Goal: Information Seeking & Learning: Learn about a topic

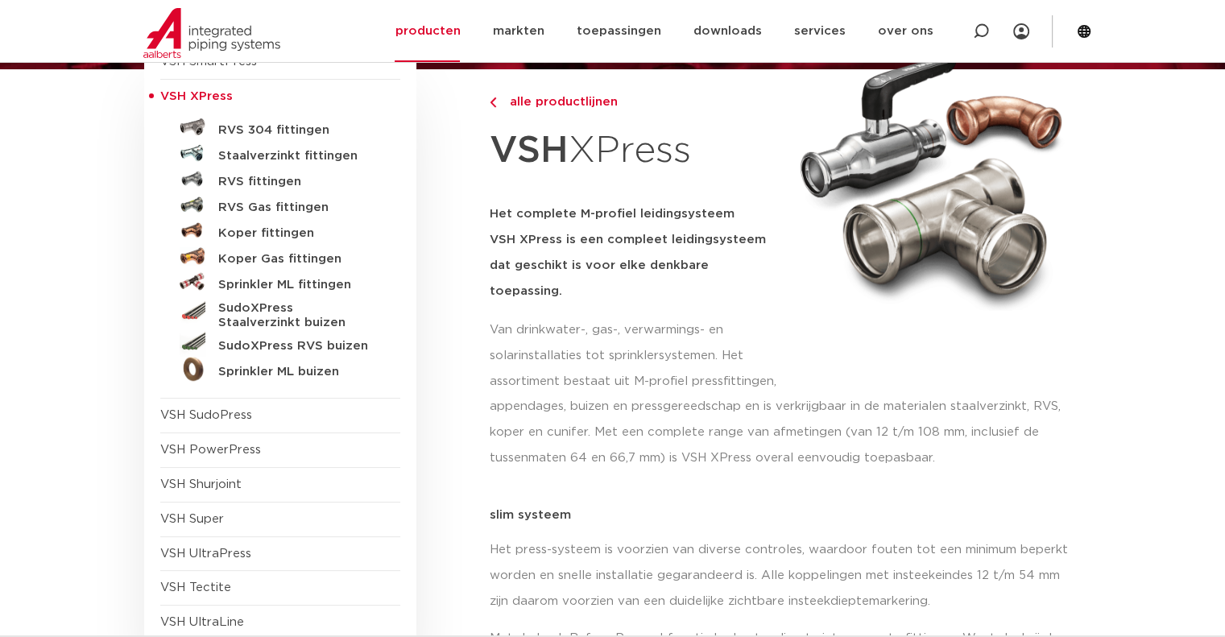
scroll to position [161, 0]
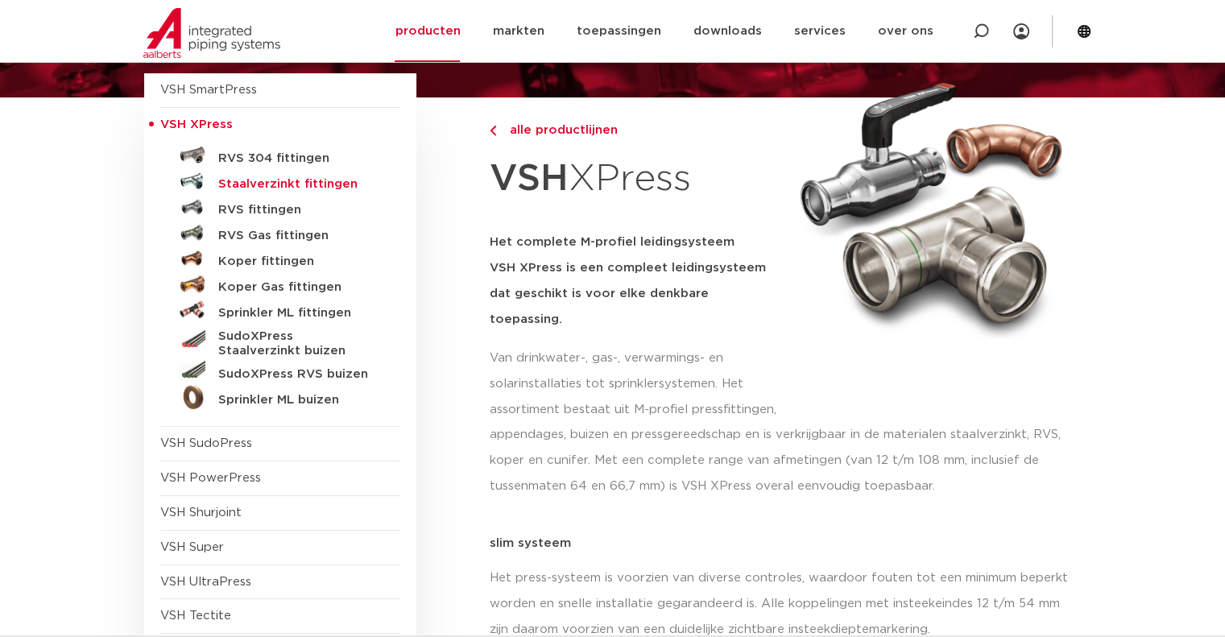
click at [300, 186] on h5 "Staalverzinkt fittingen" at bounding box center [297, 184] width 159 height 14
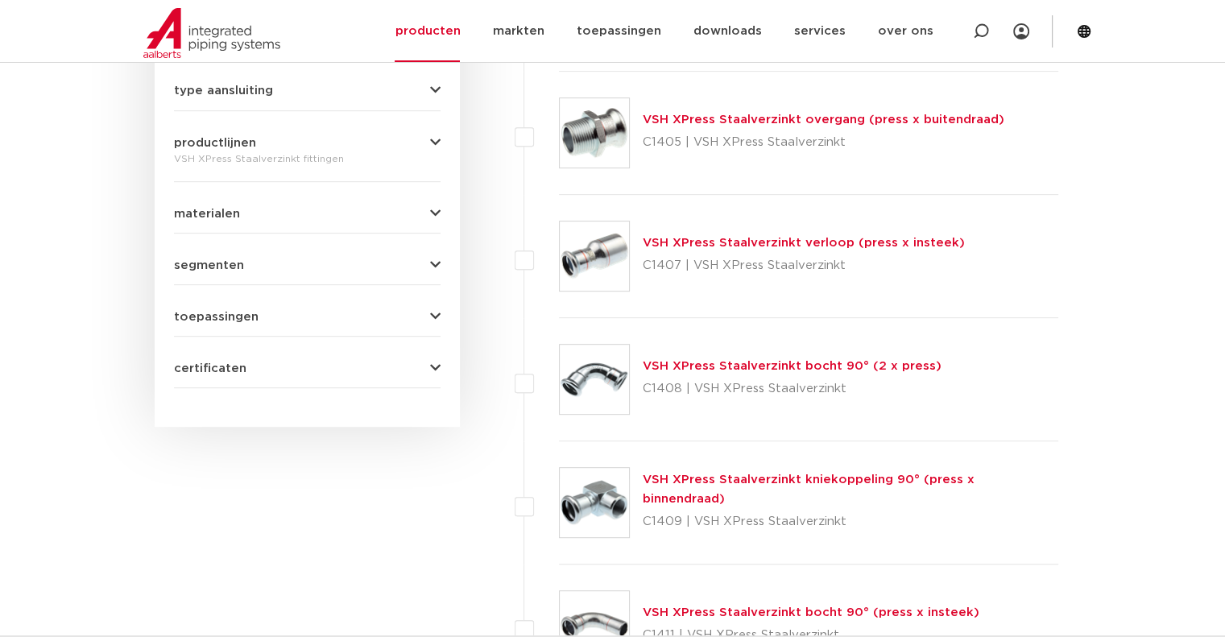
scroll to position [886, 0]
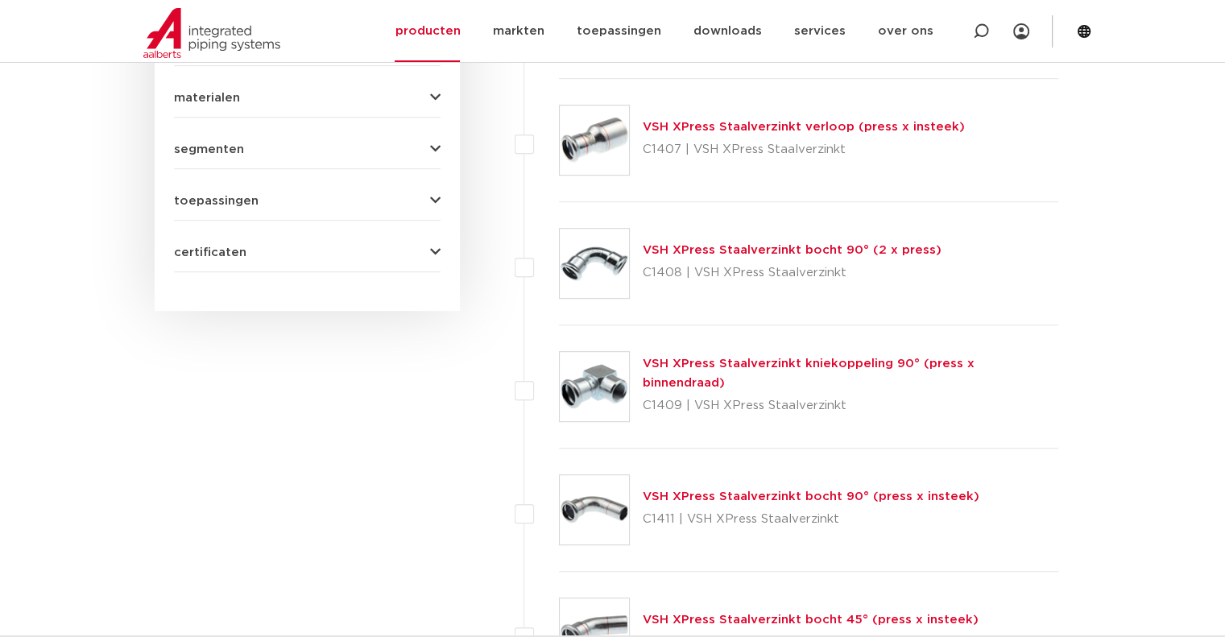
click at [812, 250] on link "VSH XPress Staalverzinkt bocht 90° (2 x press)" at bounding box center [792, 250] width 299 height 12
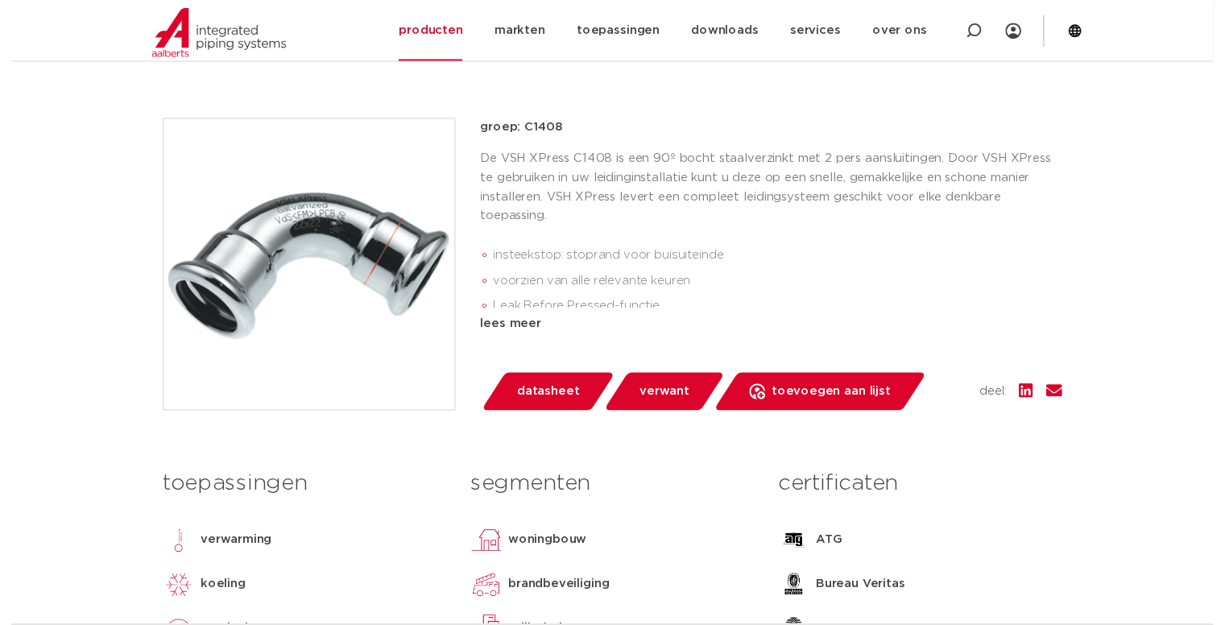
scroll to position [483, 0]
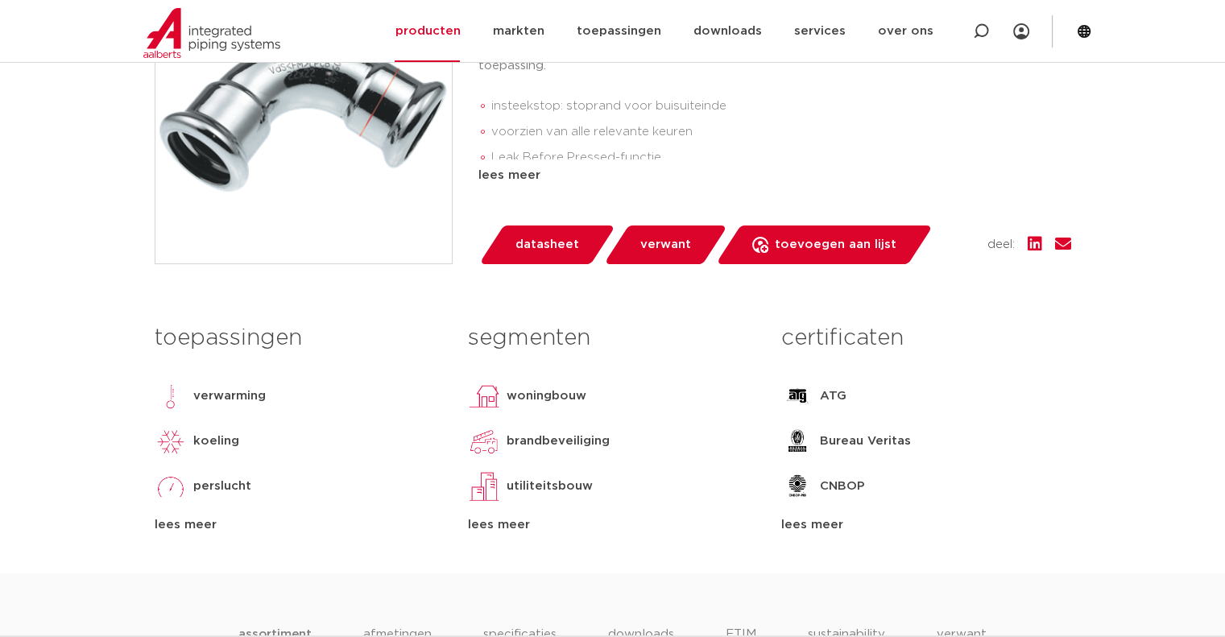
click at [563, 246] on span "datasheet" at bounding box center [548, 245] width 64 height 26
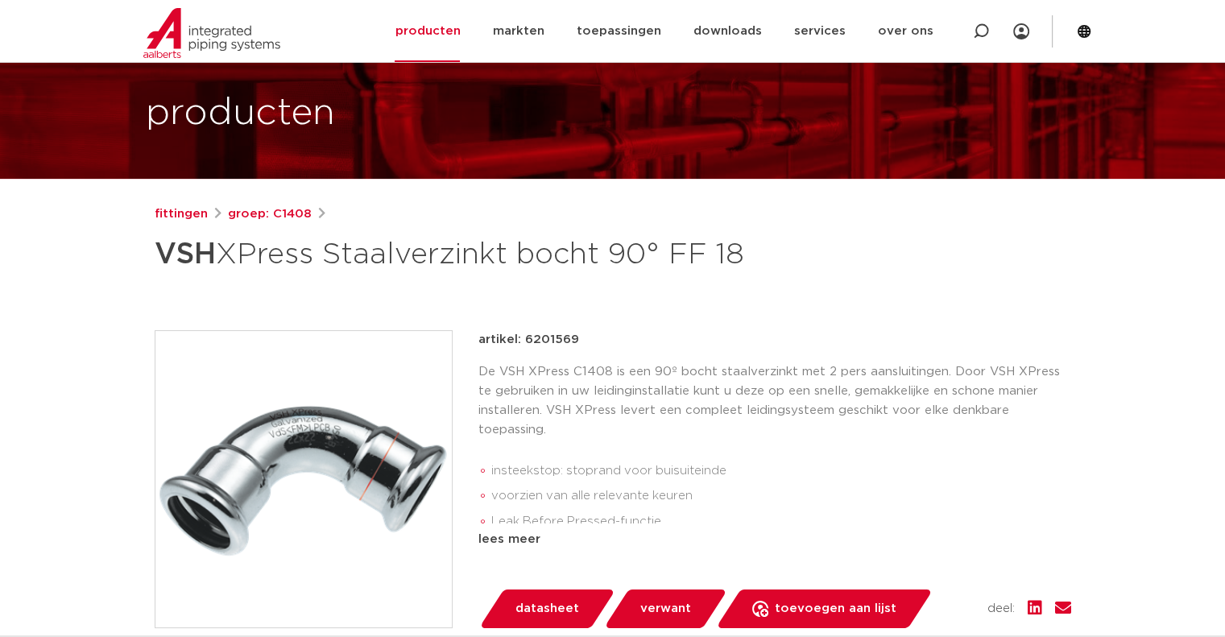
drag, startPoint x: 599, startPoint y: 346, endPoint x: 603, endPoint y: 338, distance: 9.0
click at [601, 345] on div "artikel: 6201569" at bounding box center [774, 339] width 593 height 19
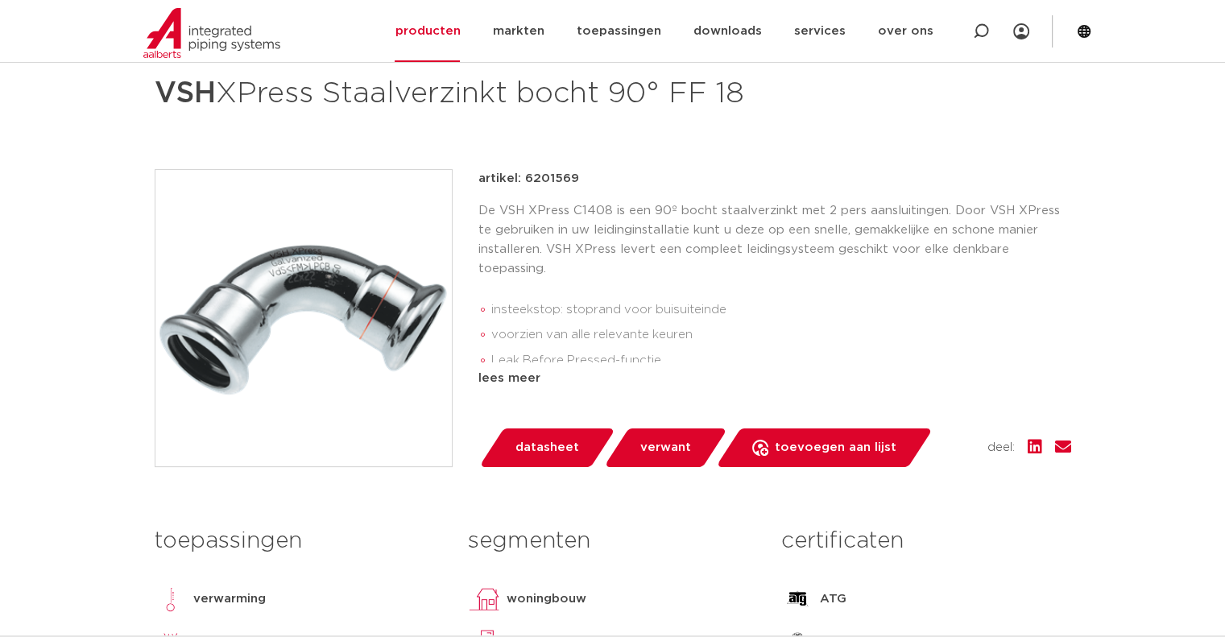
scroll to position [161, 0]
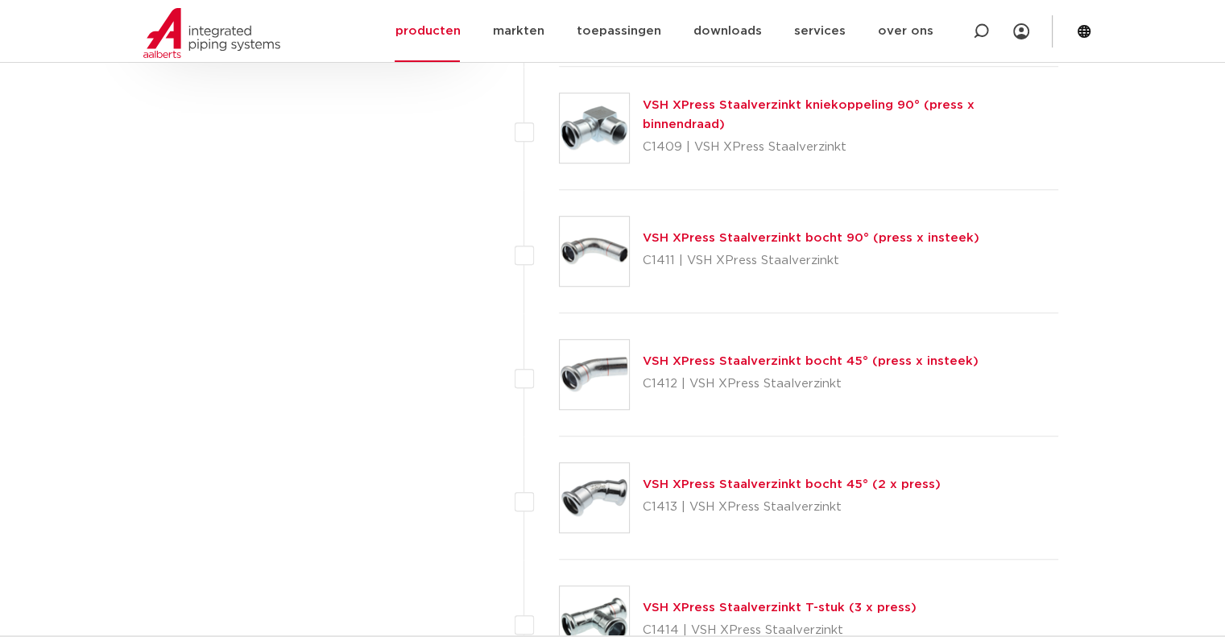
scroll to position [1047, 0]
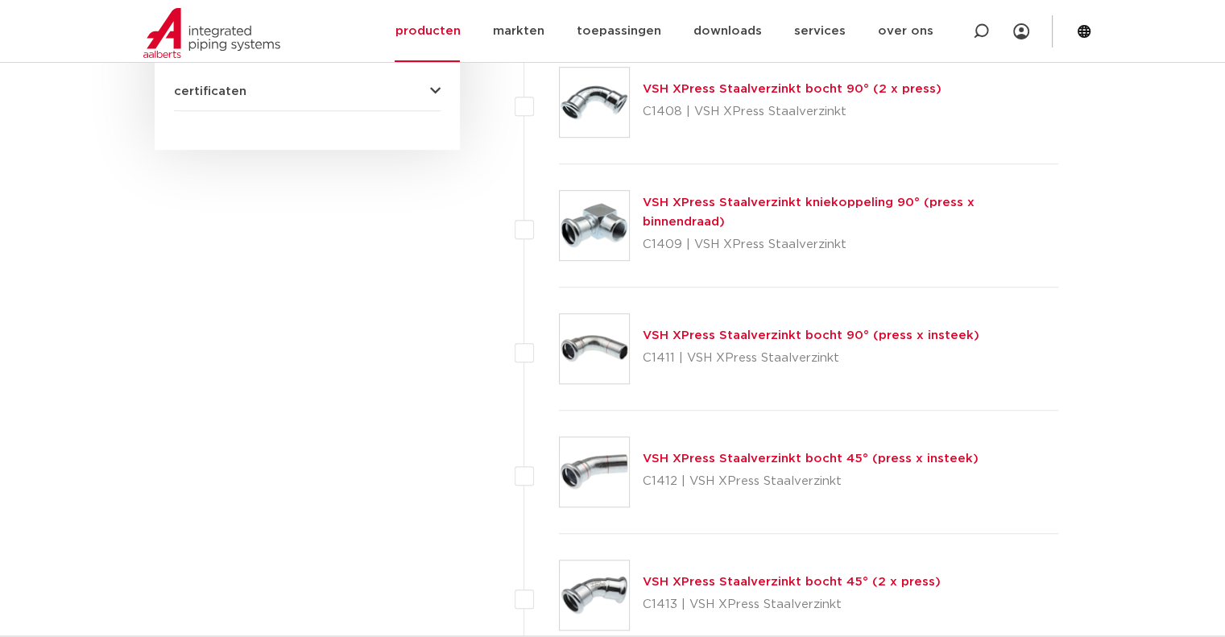
click at [606, 225] on img at bounding box center [594, 225] width 69 height 69
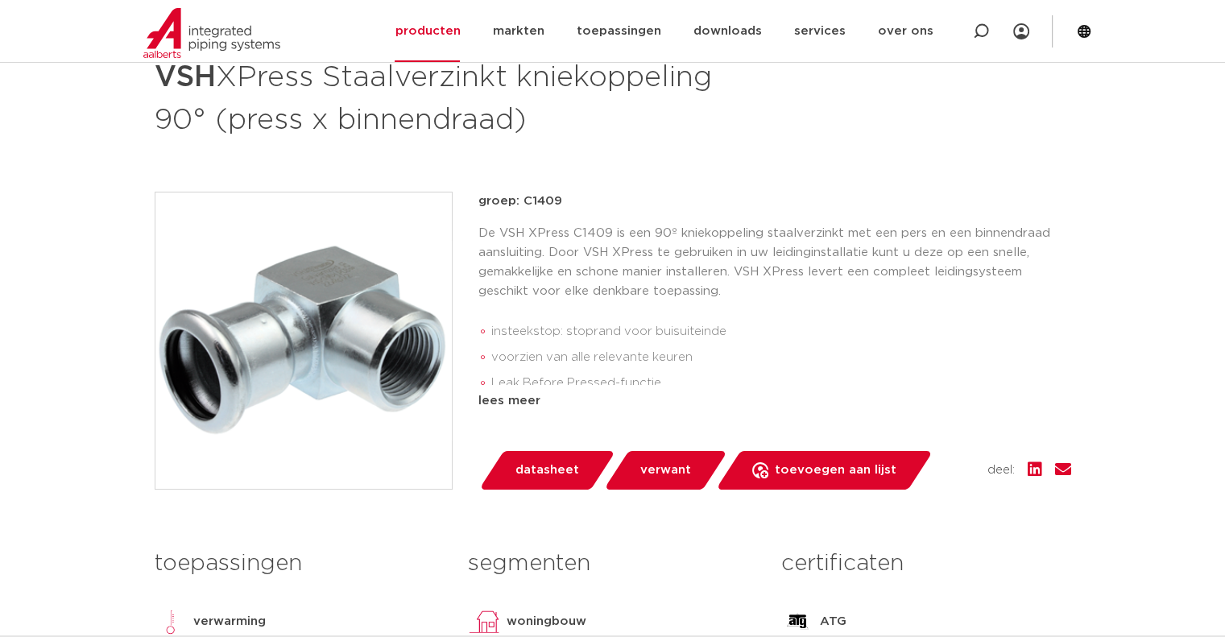
scroll to position [322, 0]
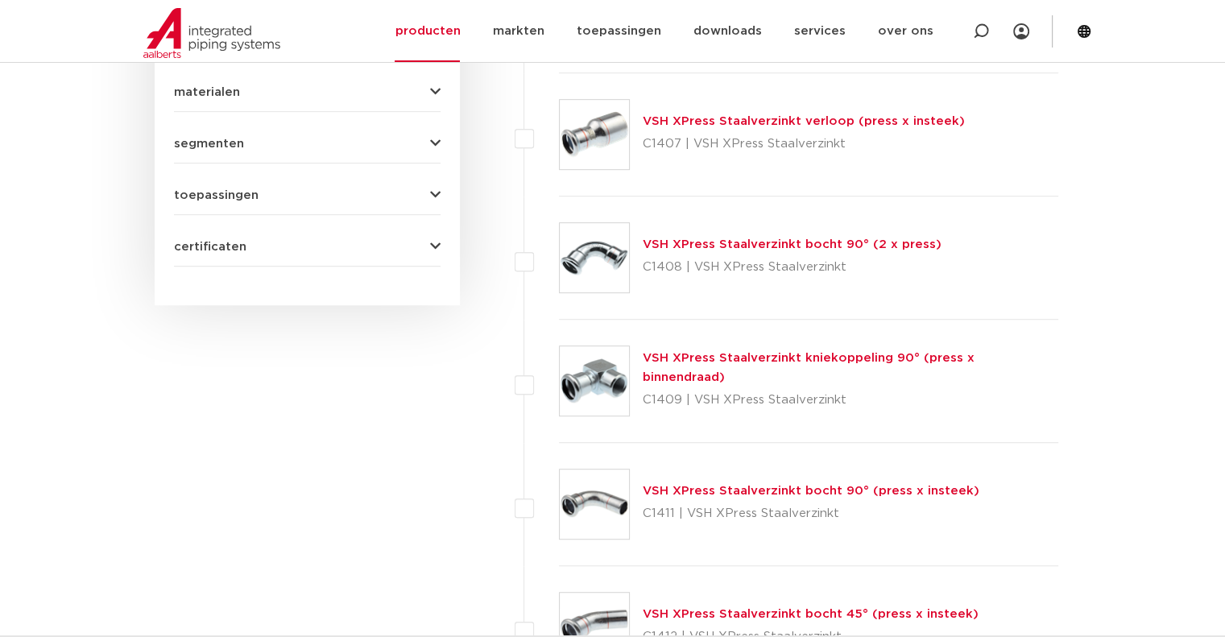
scroll to position [1047, 0]
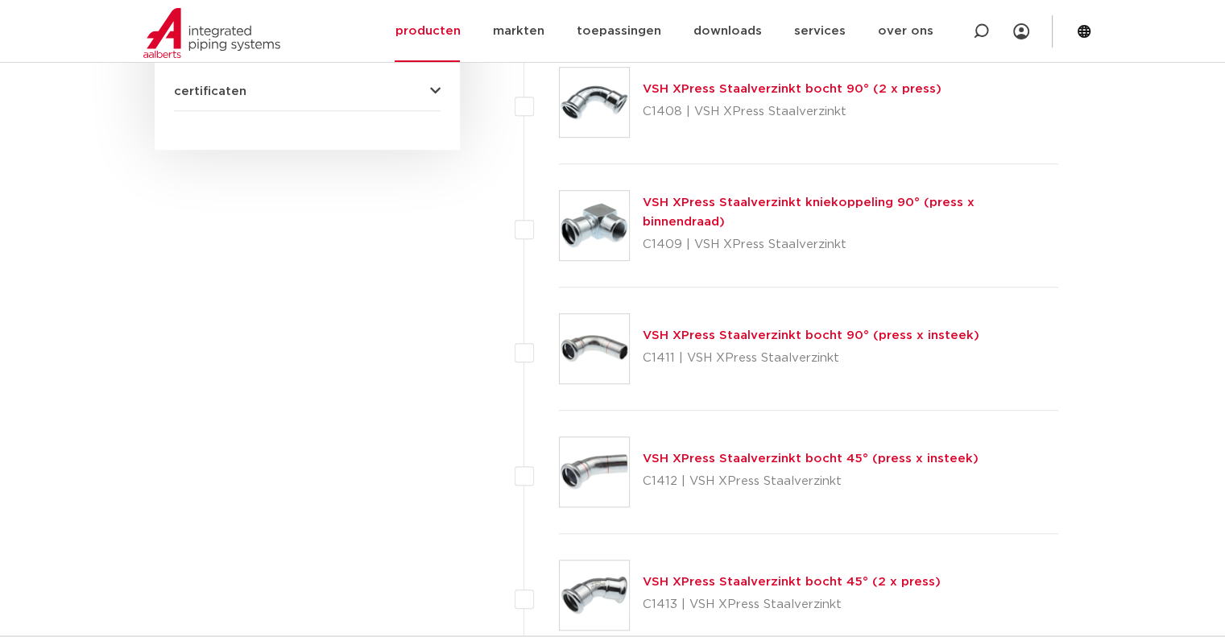
click at [590, 344] on img at bounding box center [594, 348] width 69 height 69
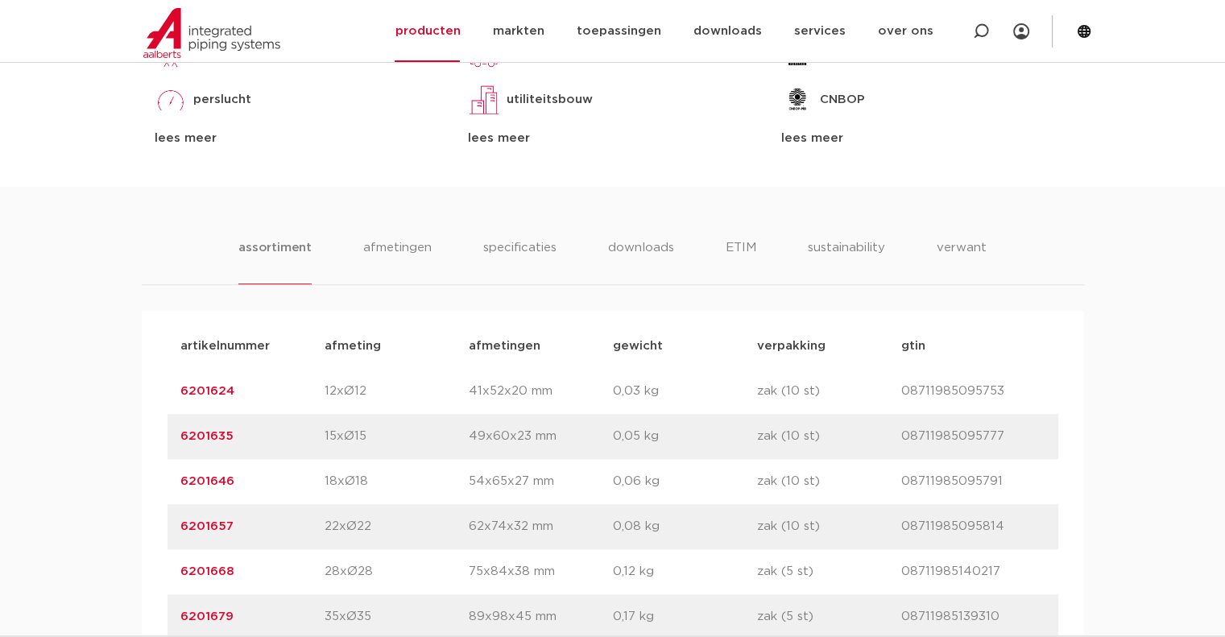
scroll to position [967, 0]
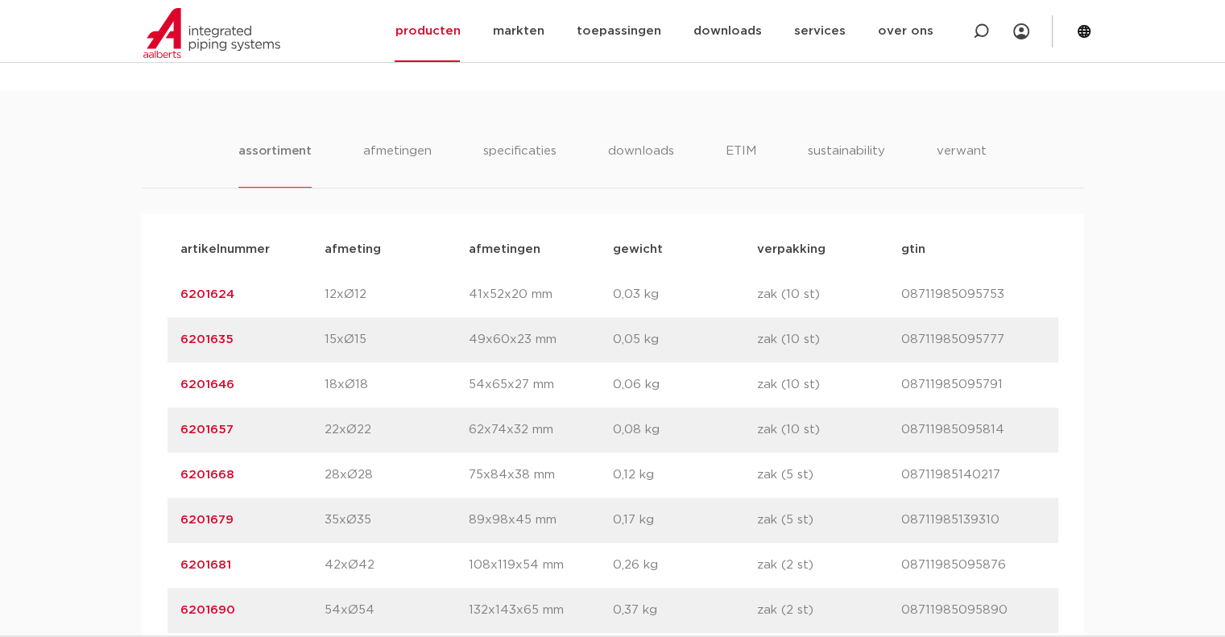
click at [203, 288] on link "6201624" at bounding box center [207, 294] width 54 height 12
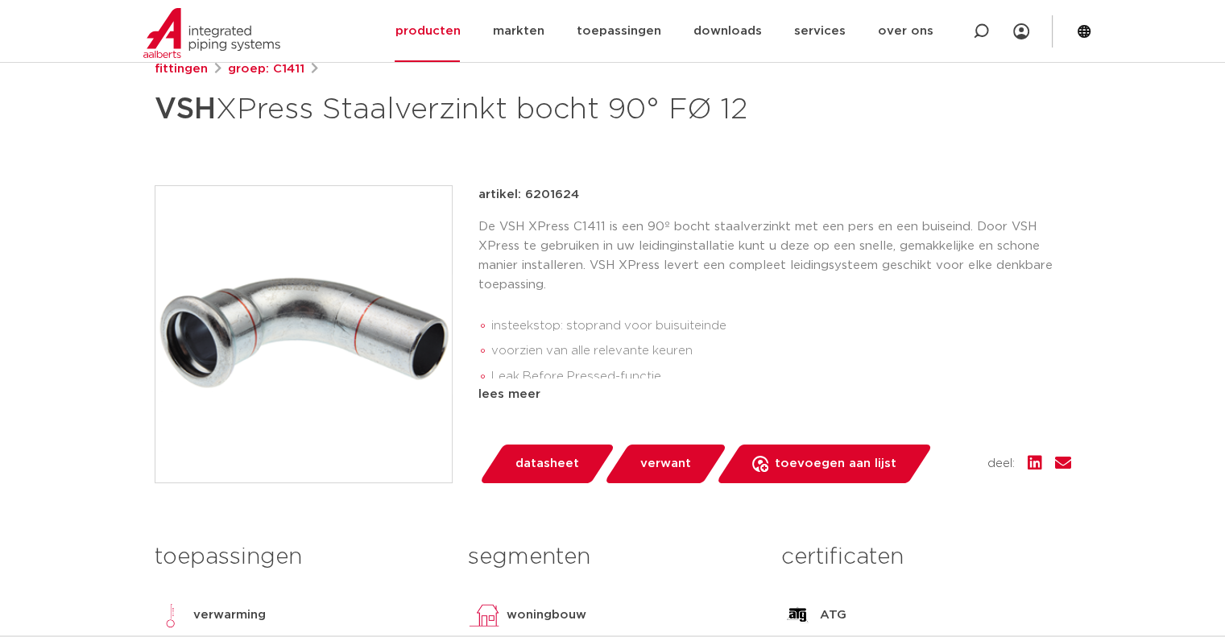
scroll to position [403, 0]
